Goal: Information Seeking & Learning: Learn about a topic

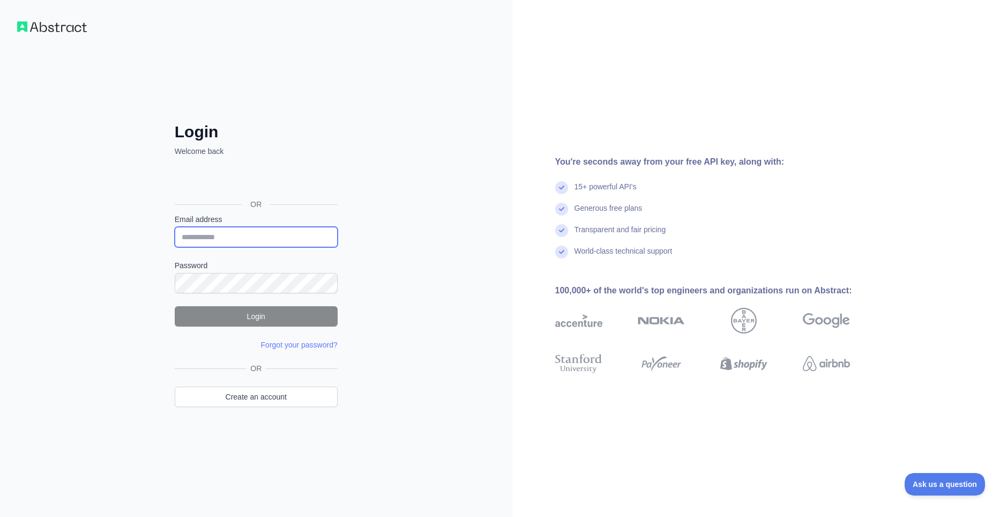
type input "**********"
click at [257, 315] on button "Login" at bounding box center [256, 316] width 163 height 20
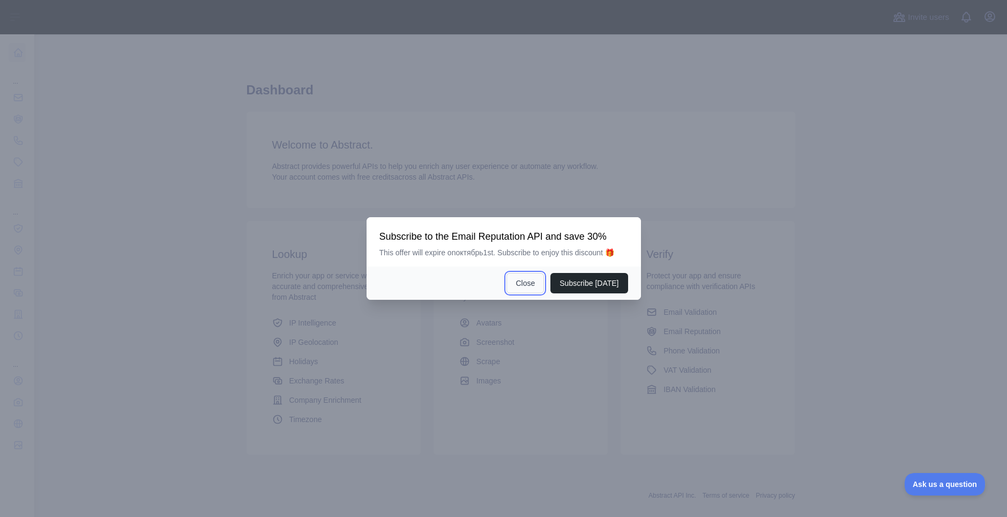
click at [529, 284] on button "Close" at bounding box center [526, 283] width 38 height 20
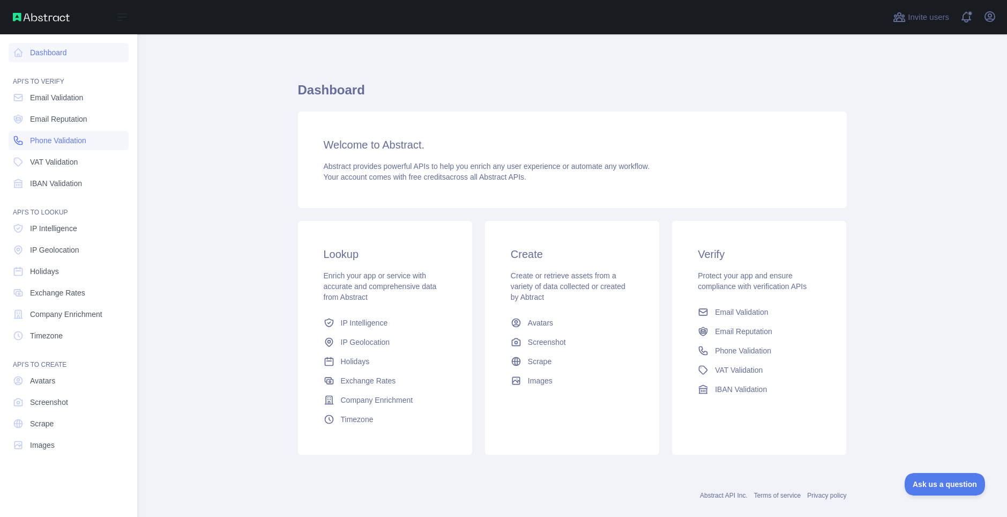
click at [62, 141] on span "Phone Validation" at bounding box center [58, 140] width 56 height 11
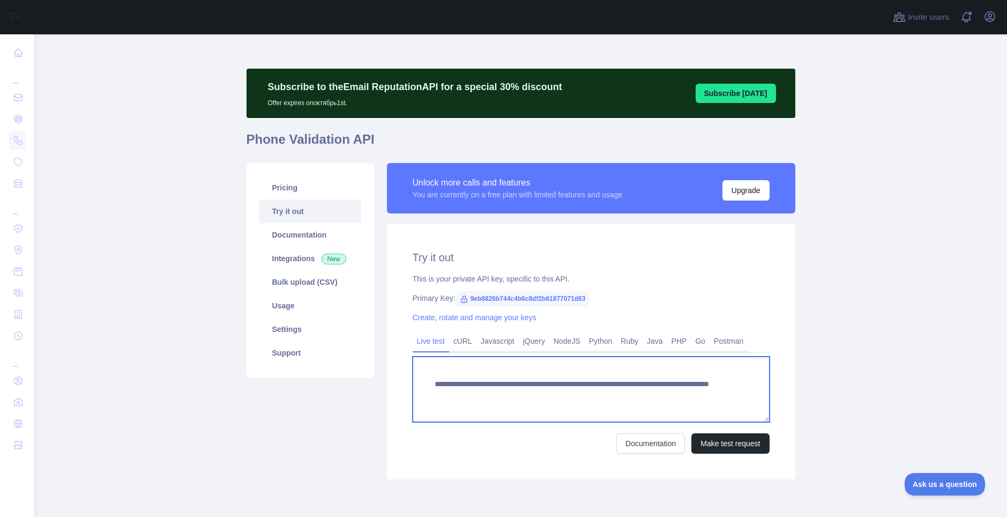
drag, startPoint x: 668, startPoint y: 394, endPoint x: 385, endPoint y: 384, distance: 282.6
click at [387, 384] on div "**********" at bounding box center [591, 351] width 408 height 255
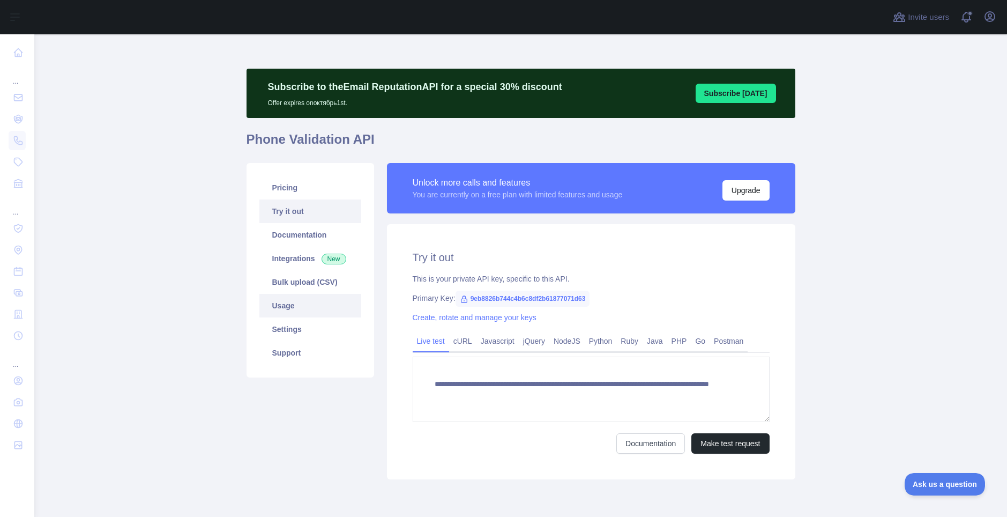
click at [300, 316] on link "Usage" at bounding box center [310, 306] width 102 height 24
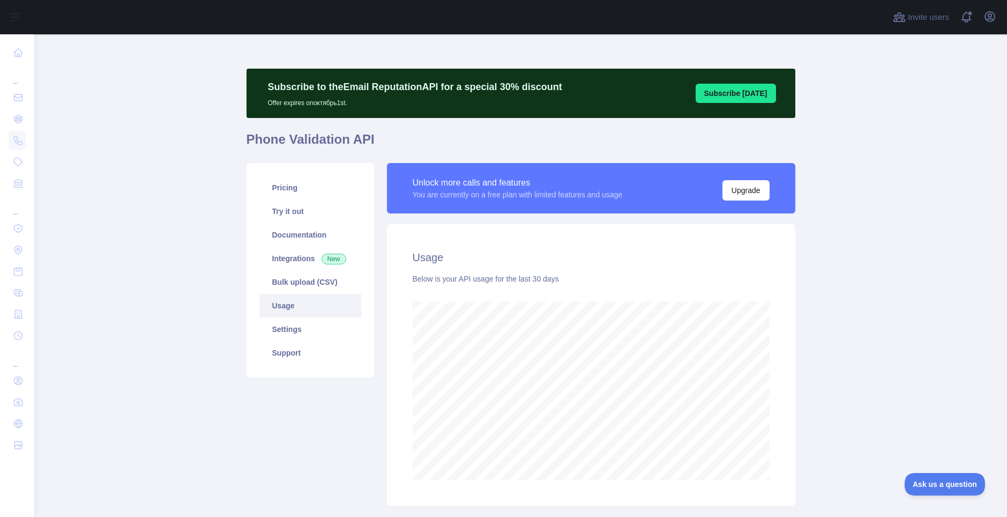
scroll to position [482, 965]
click at [282, 193] on link "Pricing" at bounding box center [310, 188] width 102 height 24
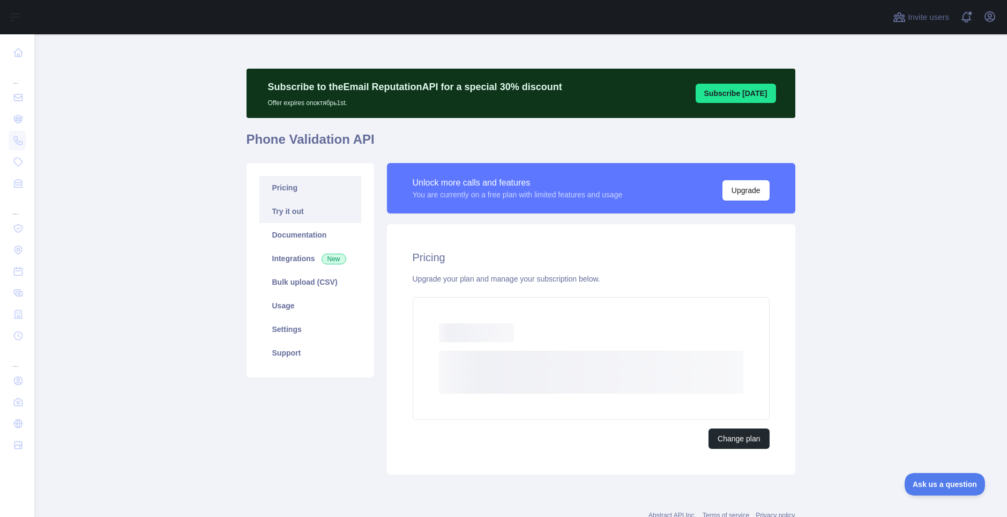
click at [307, 215] on link "Try it out" at bounding box center [310, 211] width 102 height 24
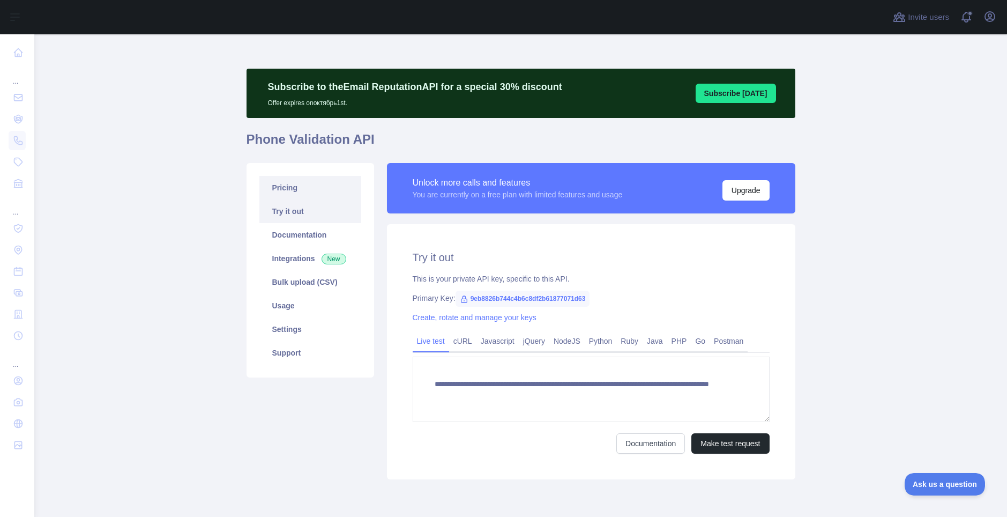
click at [314, 191] on link "Pricing" at bounding box center [310, 188] width 102 height 24
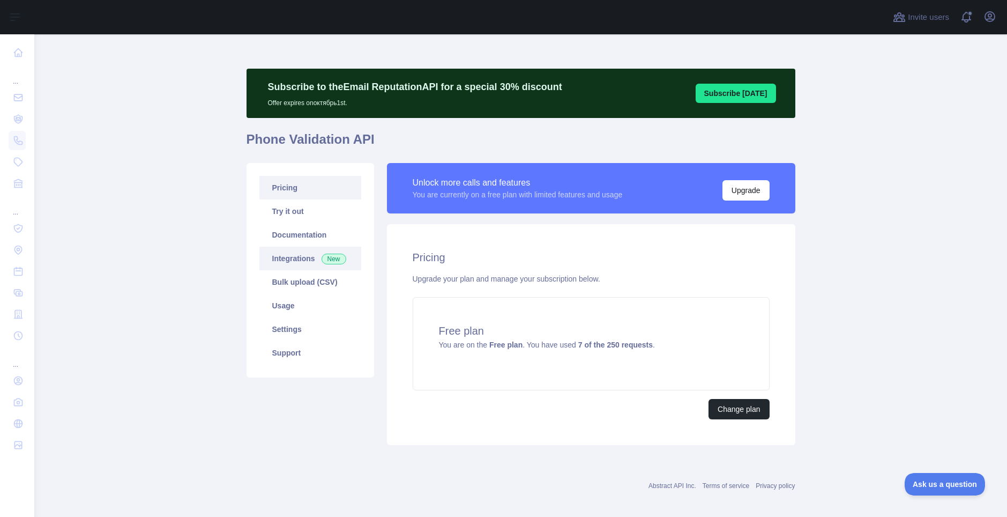
click at [289, 256] on link "Integrations New" at bounding box center [310, 259] width 102 height 24
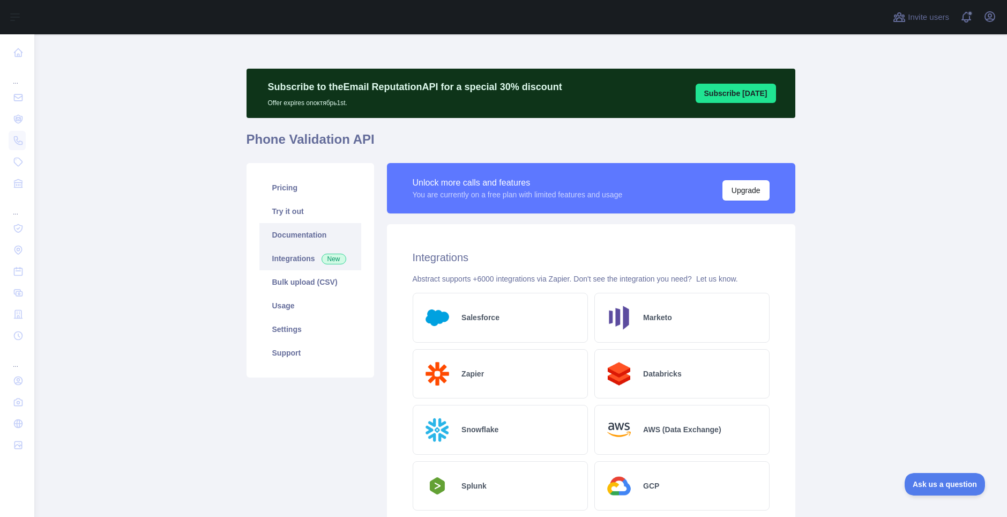
click at [292, 235] on link "Documentation" at bounding box center [310, 235] width 102 height 24
click at [298, 233] on link "Documentation" at bounding box center [310, 235] width 102 height 24
